Goal: Transaction & Acquisition: Purchase product/service

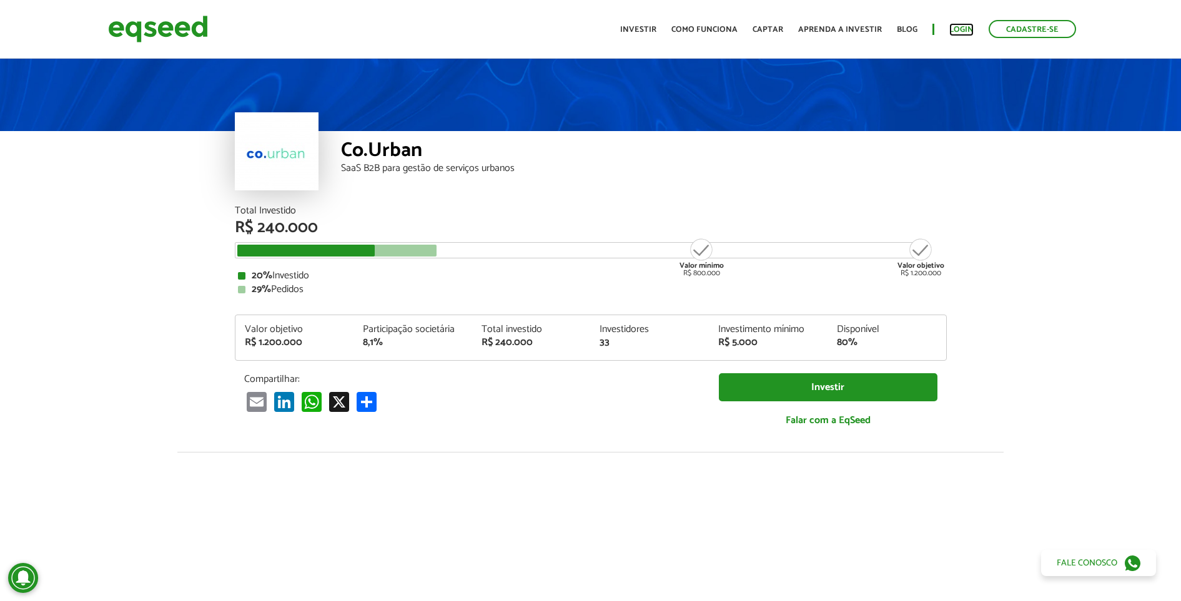
click at [960, 26] on link "Login" at bounding box center [961, 30] width 24 height 8
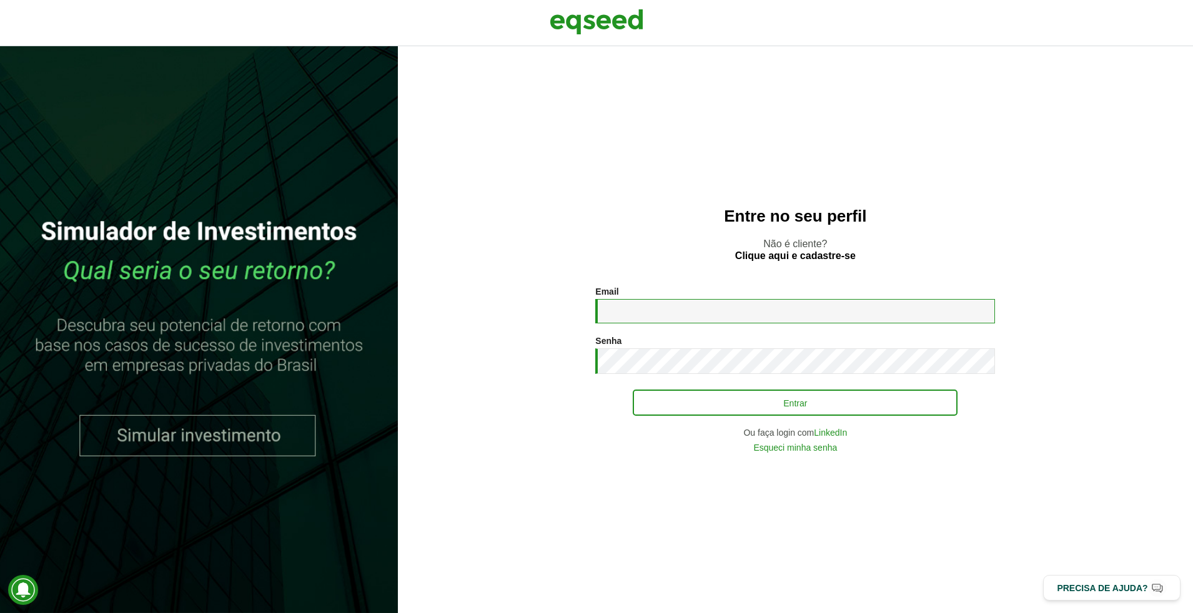
type input "**********"
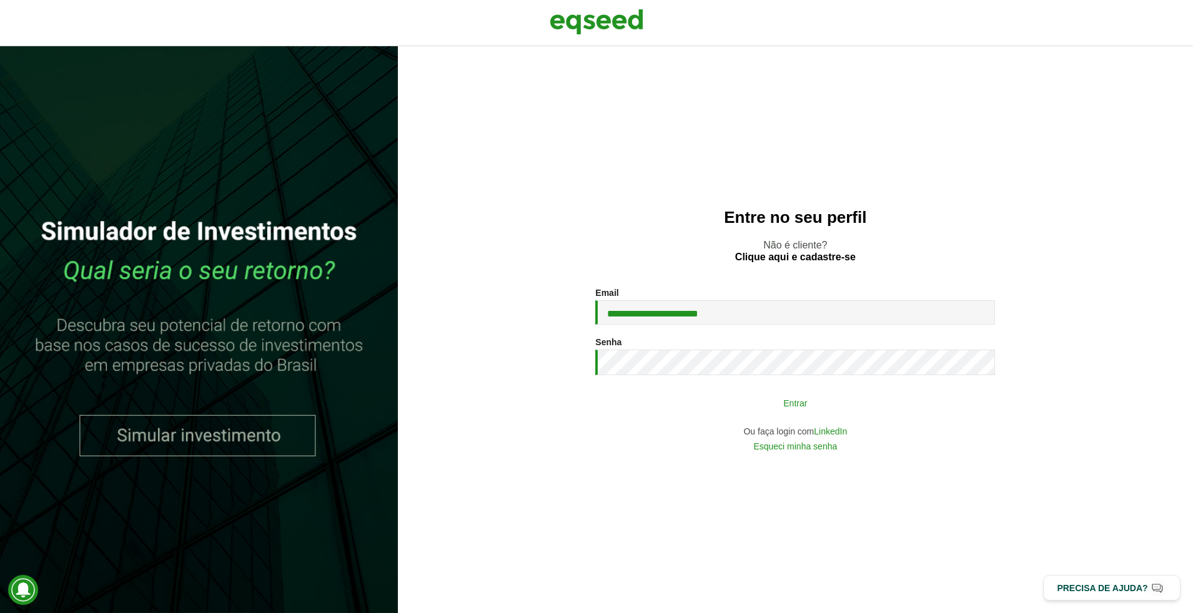
click at [707, 405] on button "Entrar" at bounding box center [795, 403] width 325 height 24
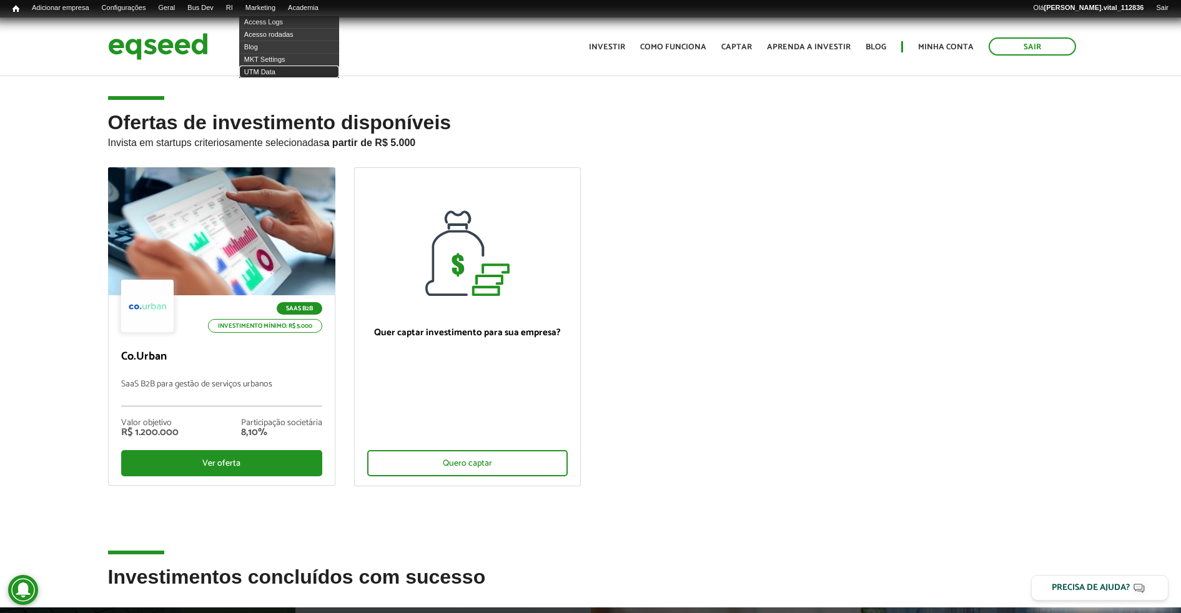
click at [284, 69] on link "UTM Data" at bounding box center [289, 72] width 100 height 12
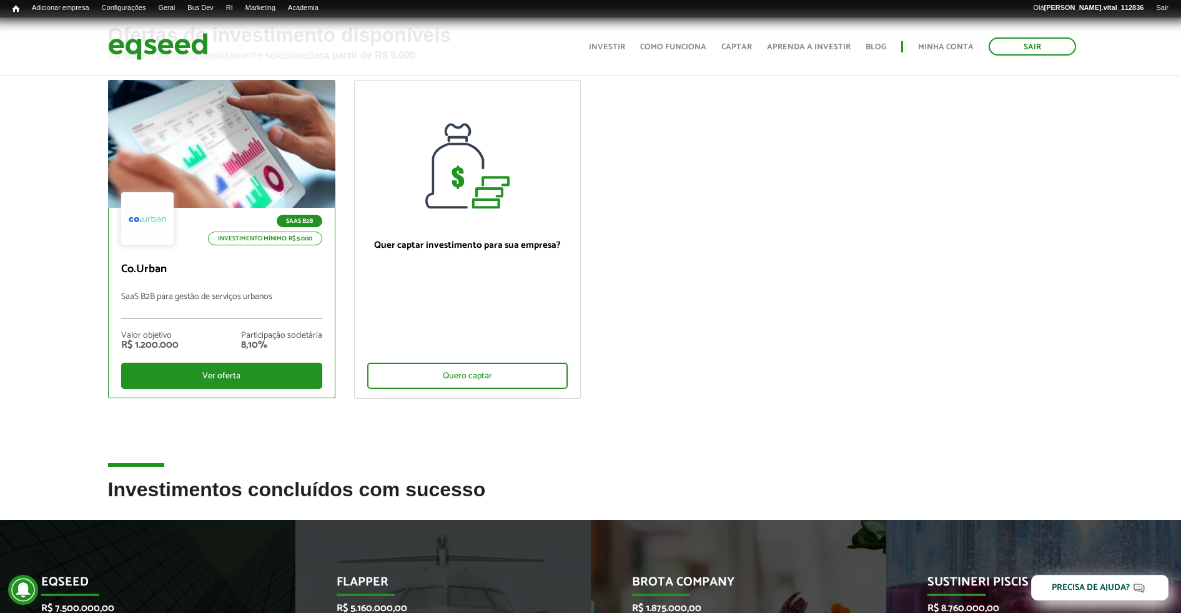
scroll to position [78, 0]
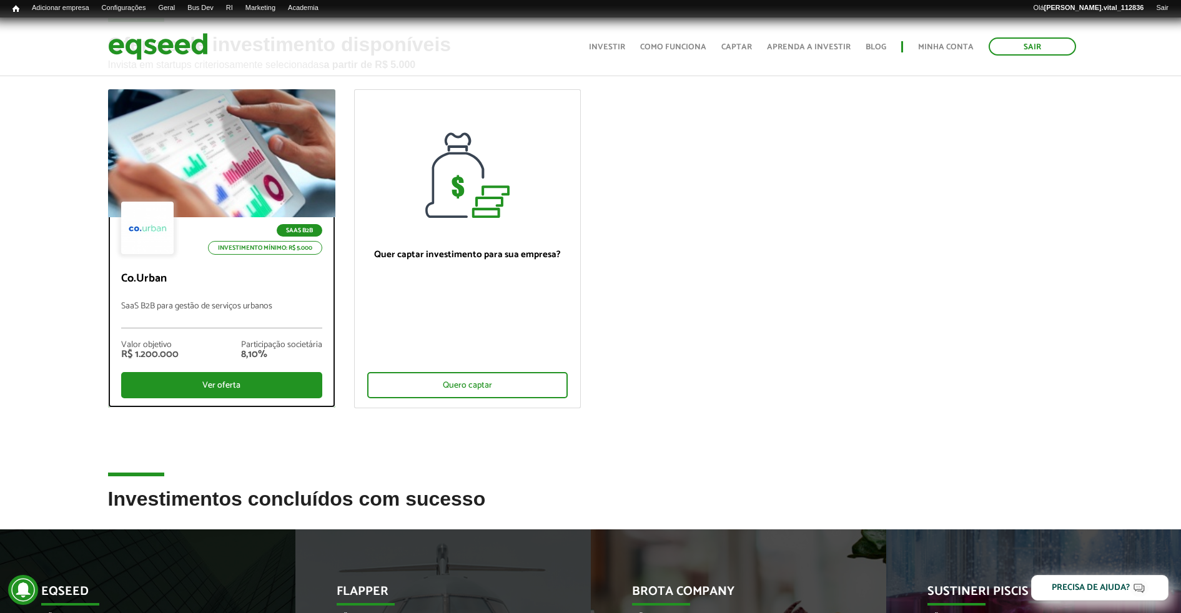
click at [284, 188] on div at bounding box center [221, 154] width 273 height 154
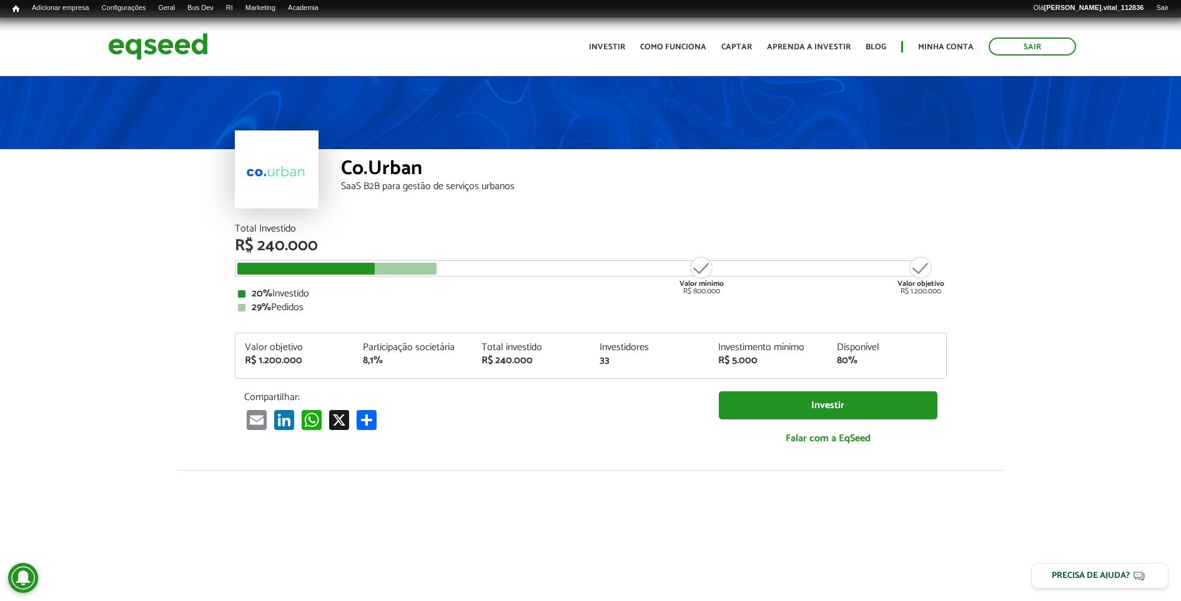
click at [1004, 205] on div "Co.Urban SaaS B2B para gestão de serviços urbanos" at bounding box center [590, 149] width 1181 height 150
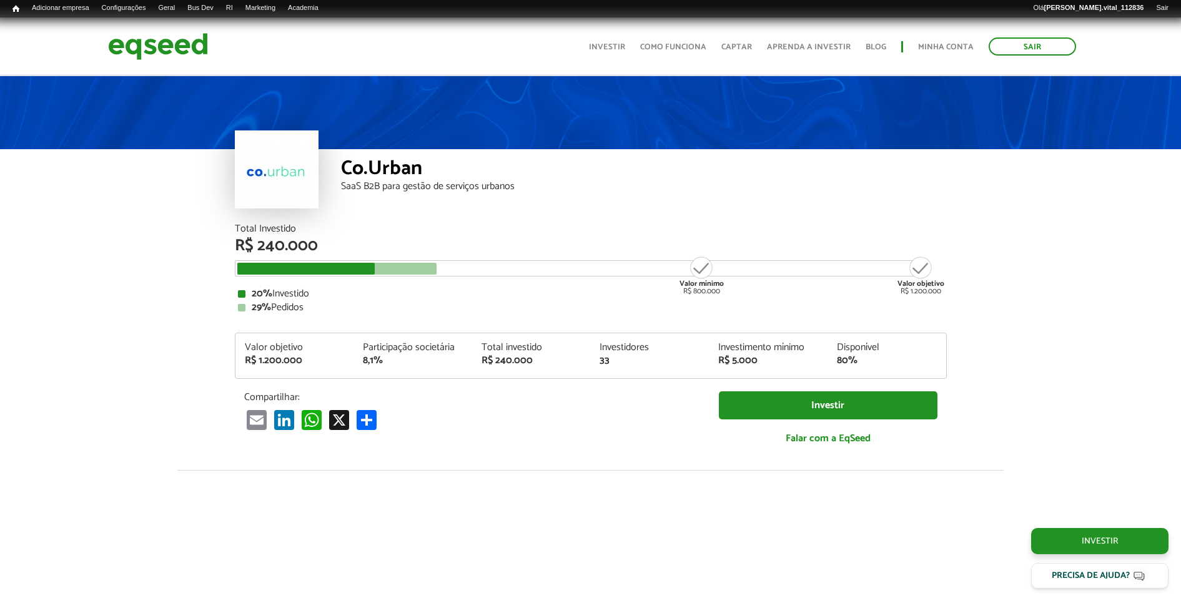
scroll to position [1004, 0]
